Goal: Task Accomplishment & Management: Manage account settings

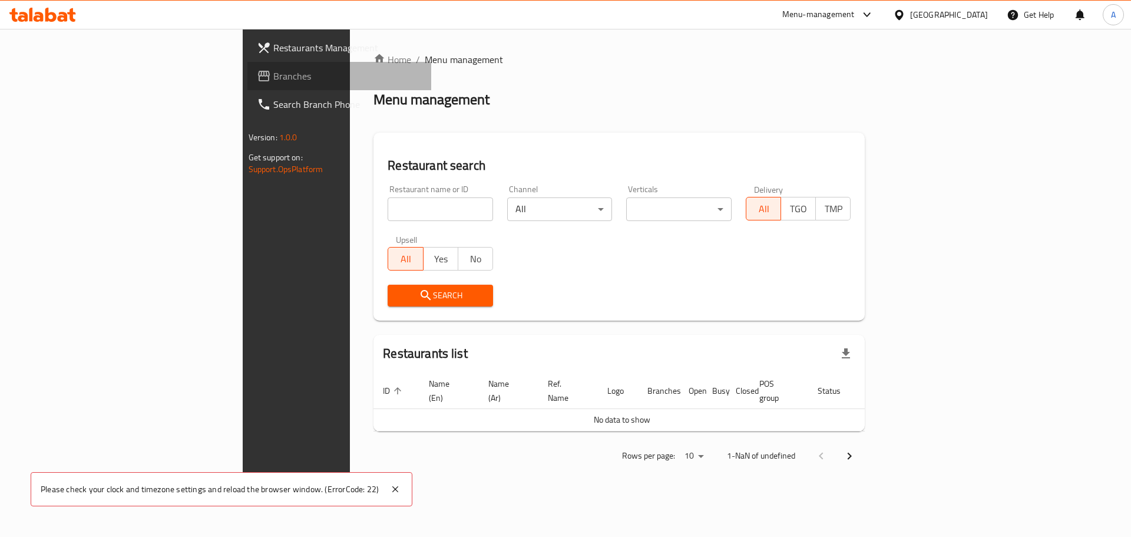
click at [273, 77] on span "Branches" at bounding box center [347, 76] width 149 height 14
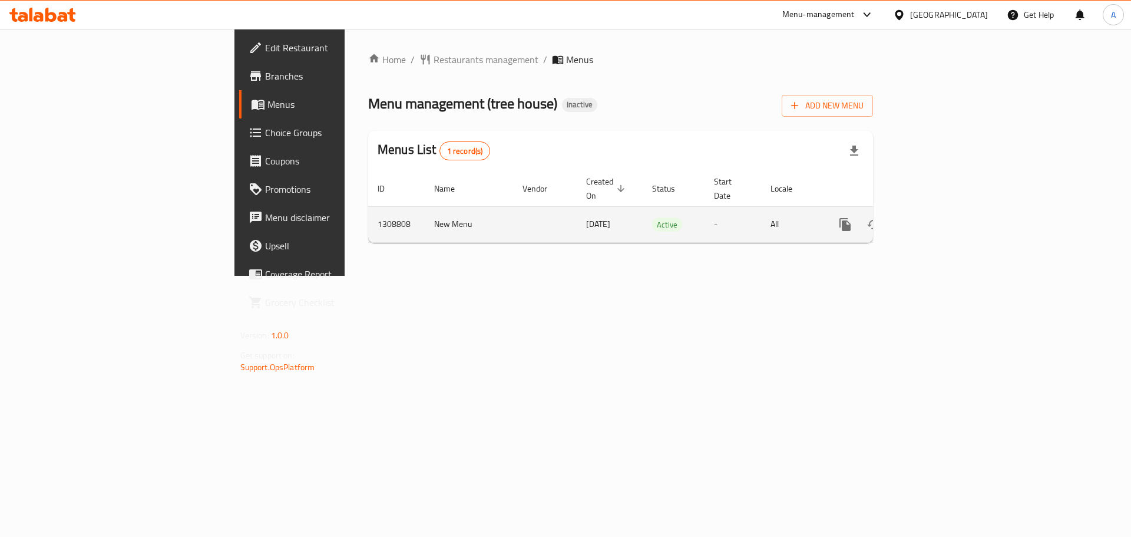
click at [937, 217] on icon "enhanced table" at bounding box center [930, 224] width 14 height 14
